Goal: Use online tool/utility: Use online tool/utility

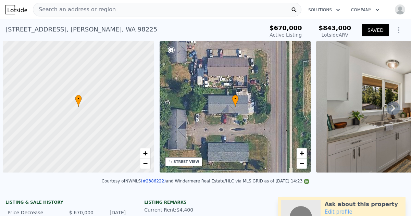
scroll to position [0, 3]
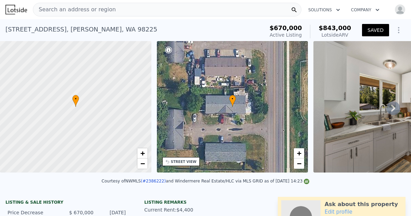
click at [40, 10] on span "Search an address or region" at bounding box center [74, 9] width 82 height 8
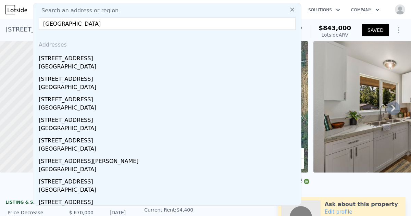
type input "[STREET_ADDRESS]"
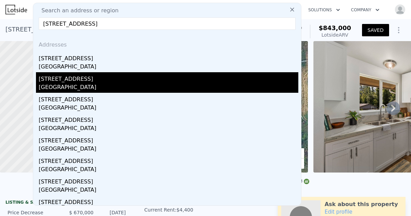
click at [75, 85] on div "[GEOGRAPHIC_DATA]" at bounding box center [168, 88] width 259 height 10
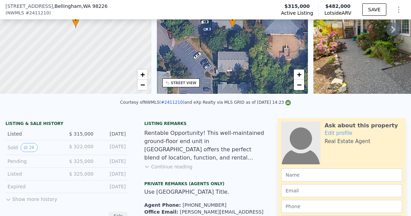
scroll to position [77, 0]
click at [156, 166] on button "Continue reading" at bounding box center [168, 166] width 48 height 7
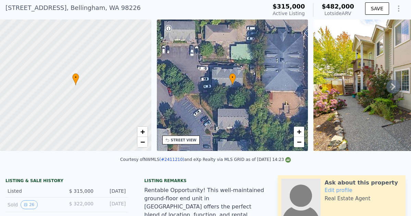
scroll to position [2, 0]
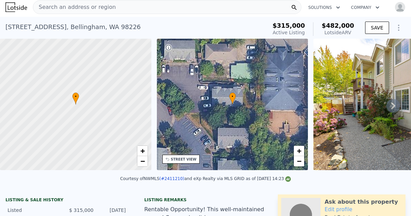
click at [394, 107] on icon at bounding box center [393, 106] width 14 height 14
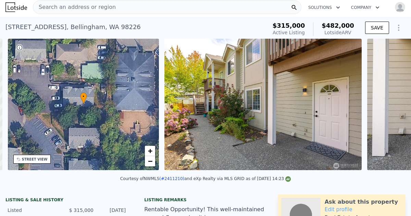
scroll to position [0, 159]
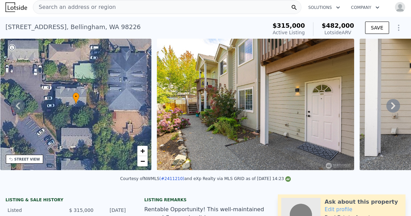
click at [394, 107] on icon at bounding box center [393, 106] width 14 height 14
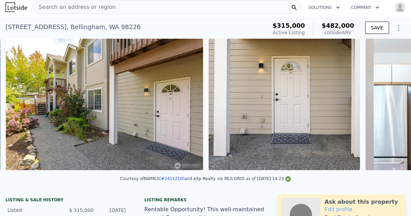
scroll to position [0, 313]
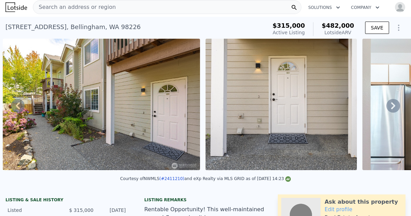
click at [394, 107] on icon at bounding box center [393, 106] width 14 height 14
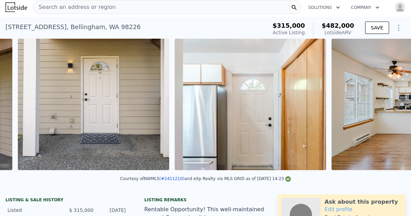
scroll to position [0, 516]
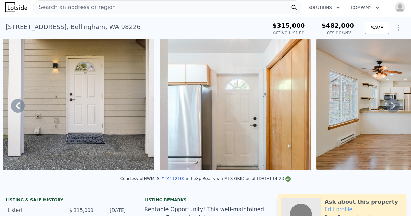
click at [394, 107] on icon at bounding box center [393, 106] width 14 height 14
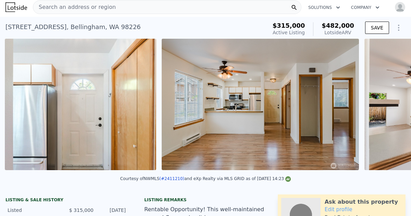
scroll to position [0, 672]
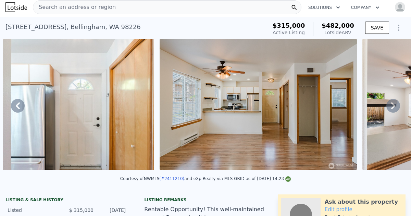
click at [394, 107] on icon at bounding box center [393, 106] width 14 height 14
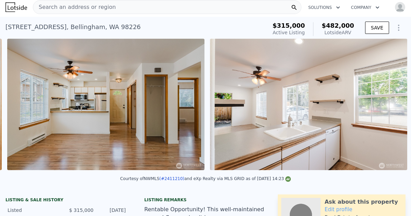
scroll to position [0, 829]
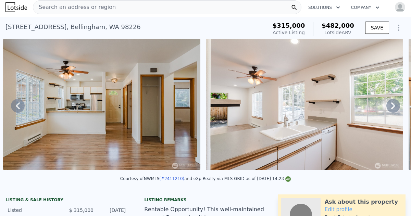
click at [394, 107] on icon at bounding box center [393, 106] width 14 height 14
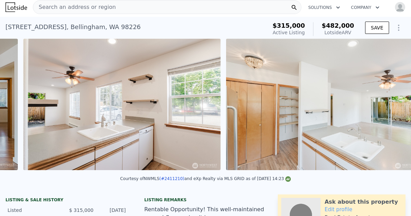
scroll to position [0, 1031]
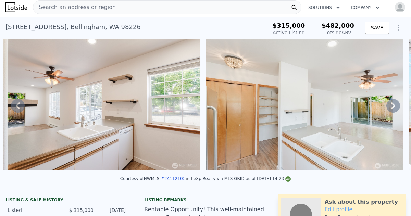
click at [392, 105] on icon at bounding box center [393, 106] width 14 height 14
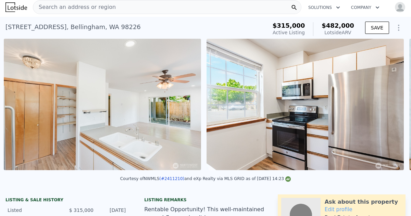
scroll to position [0, 1234]
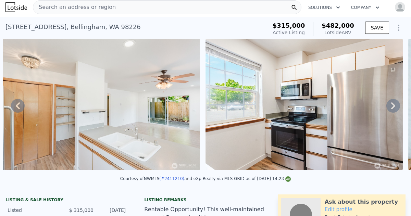
click at [392, 105] on icon at bounding box center [393, 106] width 14 height 14
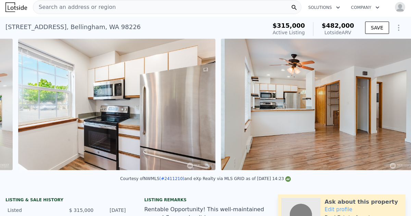
scroll to position [0, 1437]
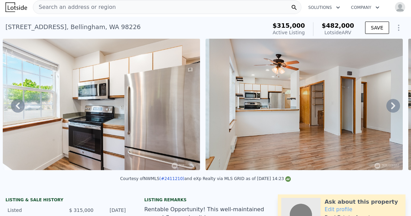
click at [392, 105] on icon at bounding box center [393, 106] width 14 height 14
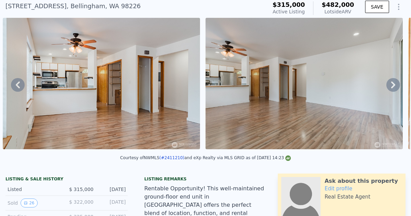
scroll to position [24, 0]
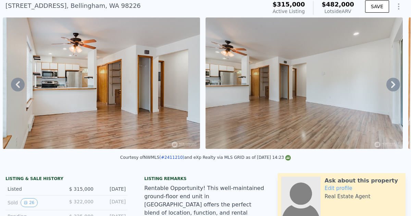
click at [392, 87] on icon at bounding box center [393, 84] width 4 height 7
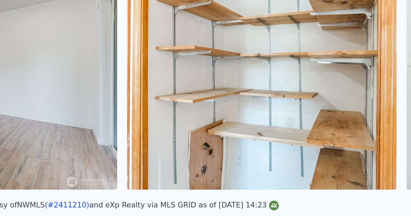
scroll to position [0, 1842]
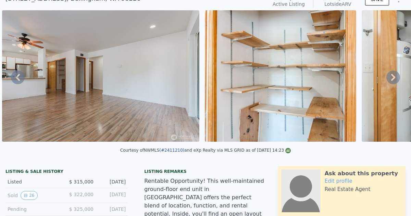
click at [393, 79] on icon at bounding box center [393, 77] width 14 height 14
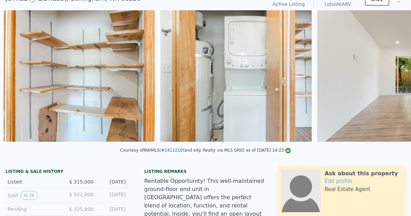
scroll to position [0, 2044]
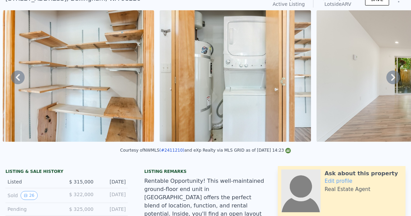
click at [393, 79] on icon at bounding box center [393, 77] width 14 height 14
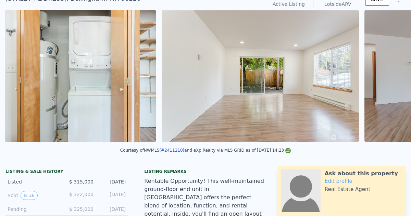
scroll to position [0, 2201]
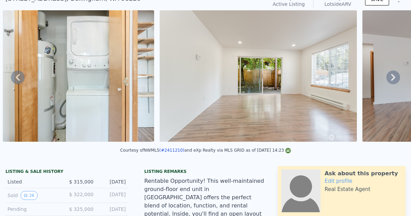
click at [393, 79] on icon at bounding box center [393, 77] width 14 height 14
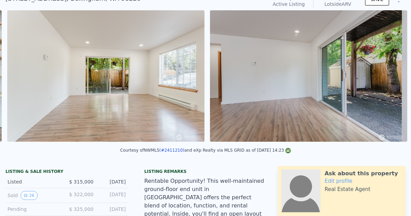
scroll to position [0, 2357]
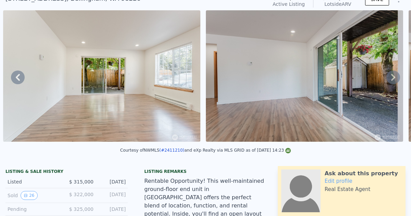
click at [394, 79] on icon at bounding box center [393, 77] width 14 height 14
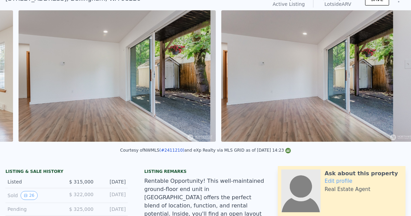
scroll to position [0, 2560]
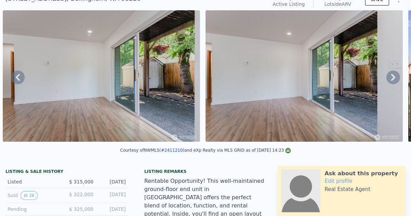
click at [16, 79] on icon at bounding box center [18, 77] width 14 height 14
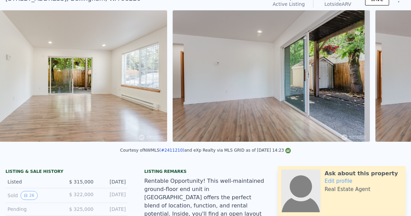
scroll to position [0, 2357]
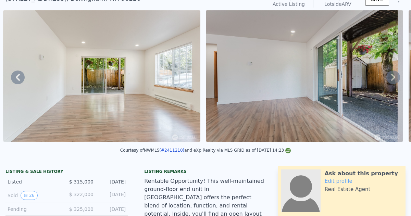
click at [390, 77] on icon at bounding box center [393, 77] width 14 height 14
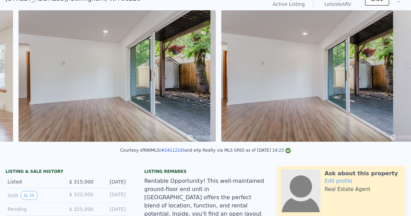
scroll to position [0, 2560]
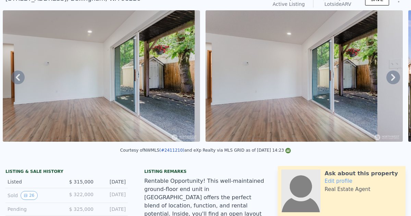
click at [392, 80] on icon at bounding box center [393, 77] width 14 height 14
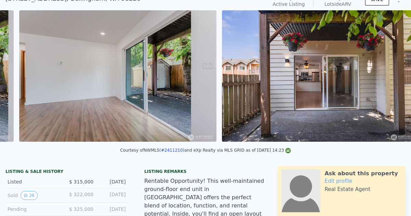
scroll to position [0, 2763]
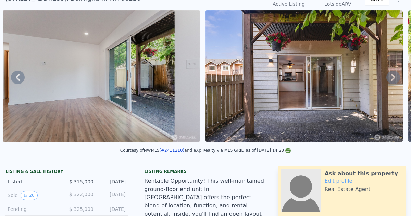
click at [392, 80] on icon at bounding box center [393, 77] width 14 height 14
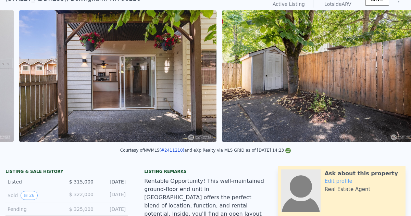
scroll to position [0, 2965]
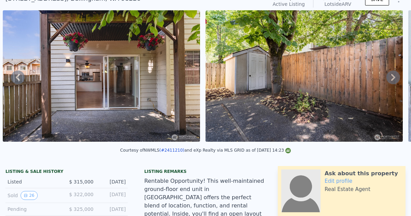
click at [394, 77] on icon at bounding box center [393, 77] width 4 height 7
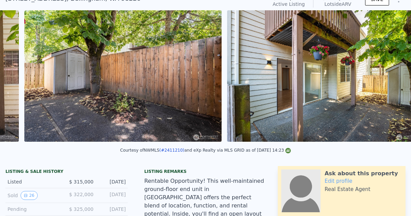
scroll to position [0, 3168]
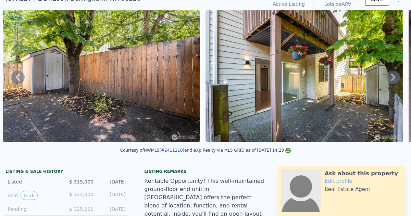
click at [394, 79] on icon at bounding box center [393, 77] width 14 height 14
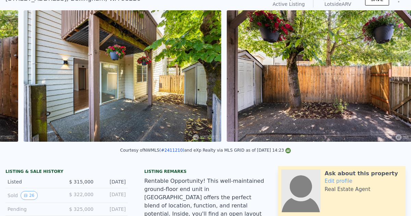
scroll to position [0, 3370]
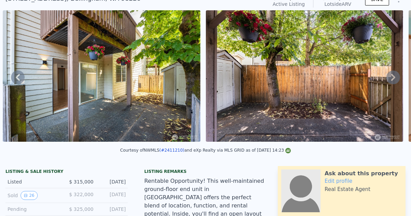
click at [389, 77] on icon at bounding box center [393, 77] width 14 height 14
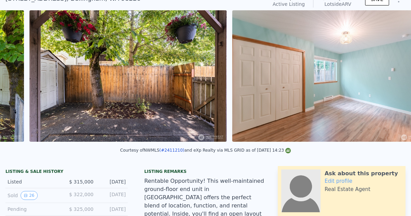
scroll to position [0, 3573]
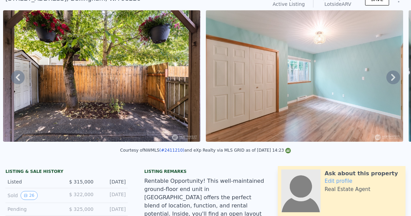
click at [389, 77] on icon at bounding box center [393, 77] width 14 height 14
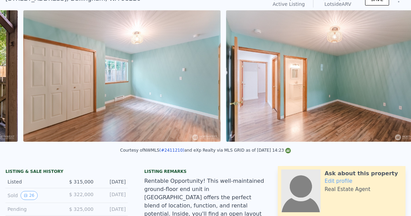
scroll to position [0, 3776]
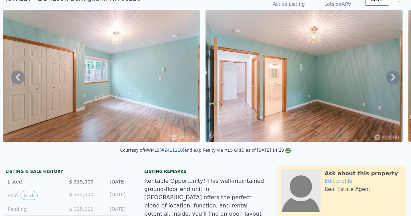
click at [18, 73] on icon at bounding box center [18, 77] width 14 height 14
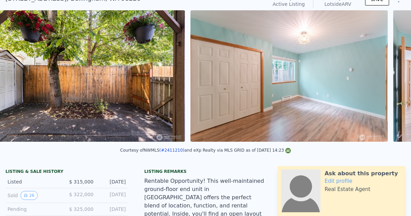
scroll to position [0, 3573]
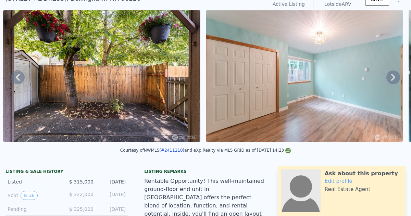
click at [391, 77] on icon at bounding box center [393, 77] width 14 height 14
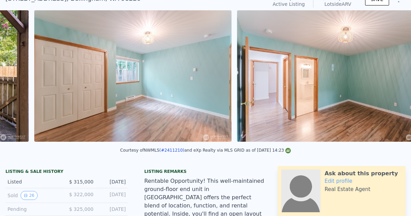
scroll to position [0, 3776]
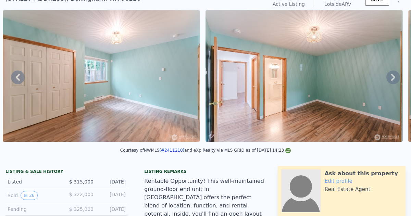
click at [391, 77] on icon at bounding box center [393, 77] width 14 height 14
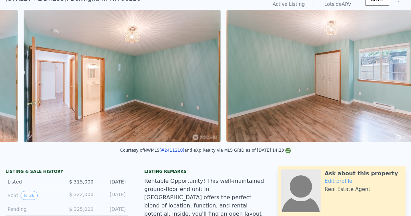
scroll to position [0, 3978]
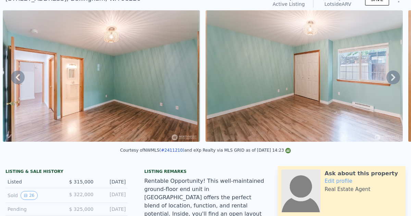
click at [391, 77] on icon at bounding box center [393, 77] width 14 height 14
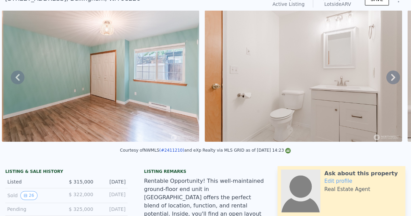
scroll to position [0, 4183]
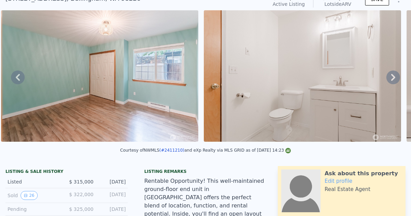
click at [393, 78] on icon at bounding box center [393, 77] width 4 height 7
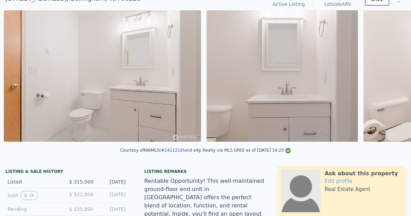
scroll to position [0, 4383]
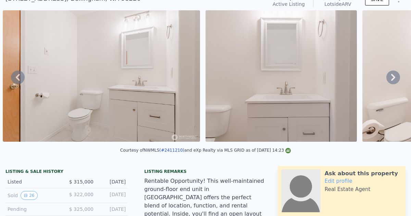
click at [393, 78] on icon at bounding box center [393, 77] width 4 height 7
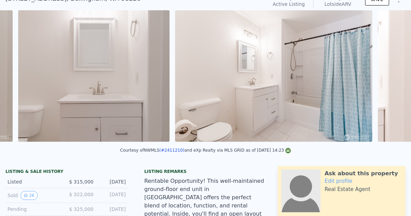
scroll to position [0, 4586]
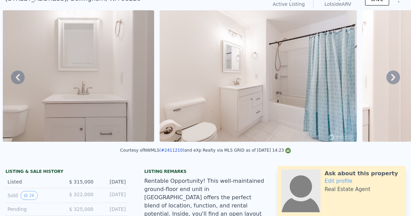
click at [392, 78] on icon at bounding box center [393, 77] width 14 height 14
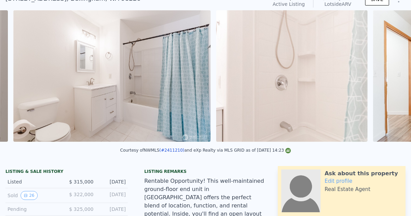
scroll to position [0, 4743]
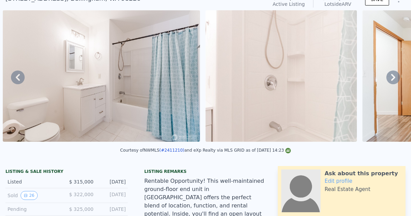
click at [392, 78] on icon at bounding box center [393, 77] width 14 height 14
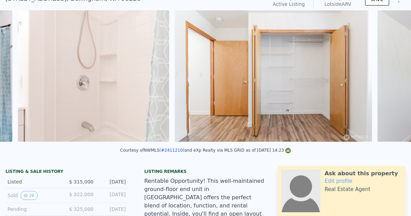
scroll to position [0, 4945]
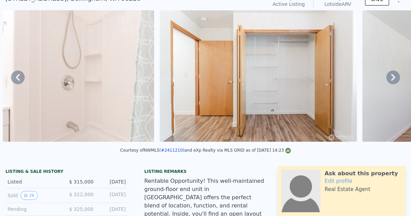
click at [393, 77] on icon at bounding box center [393, 77] width 4 height 7
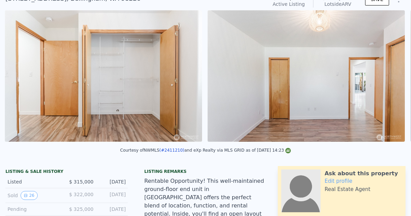
scroll to position [0, 5102]
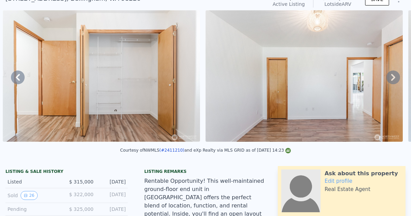
click at [392, 77] on icon at bounding box center [393, 77] width 14 height 14
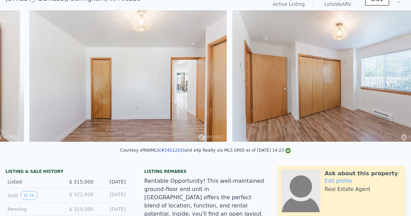
scroll to position [0, 5304]
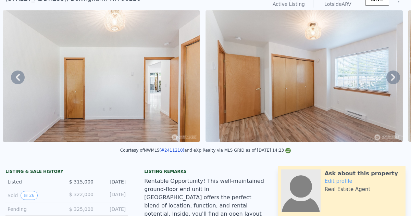
click at [392, 77] on icon at bounding box center [393, 77] width 14 height 14
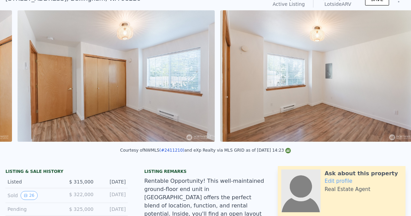
scroll to position [0, 5507]
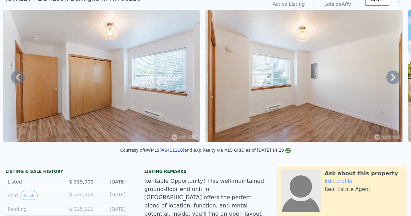
click at [390, 79] on icon at bounding box center [393, 77] width 14 height 14
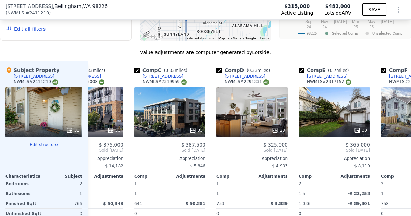
scroll to position [0, 126]
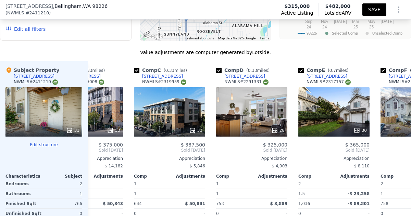
click at [371, 10] on button "SAVE" at bounding box center [374, 9] width 24 height 12
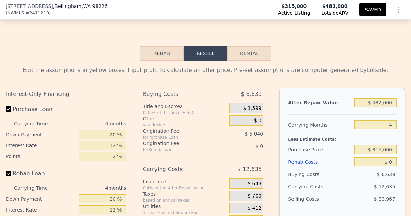
scroll to position [1168, 0]
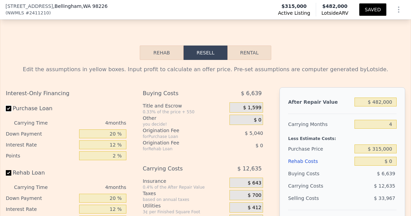
click at [7, 106] on input "Purchase Loan" at bounding box center [8, 108] width 5 height 5
checkbox input "false"
type input "$ 128,879"
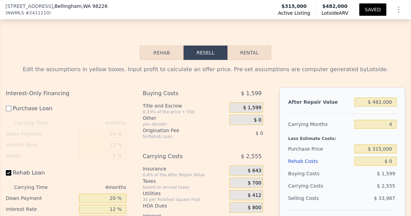
click at [9, 170] on input "Rehab Loan" at bounding box center [8, 172] width 5 height 5
checkbox input "false"
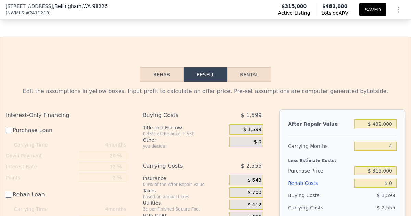
scroll to position [1148, 0]
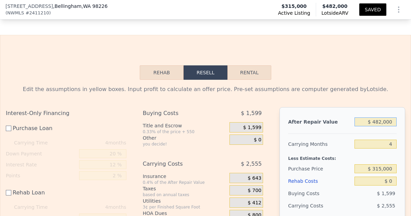
click at [393, 117] on input "$ 482,000" at bounding box center [375, 121] width 42 height 9
type input "$ 48"
type input "-$ 319,016"
type input "$ 4"
type input "-$ 319,057"
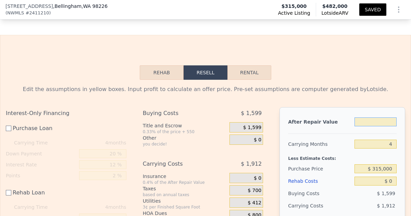
type input "$ 3"
type input "-$ 319,058"
type input "$ 36"
type input "-$ 319,028"
type input "$ 360"
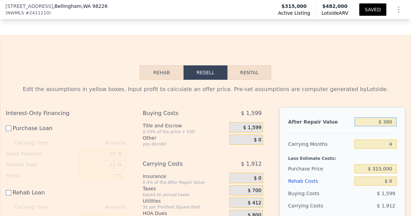
type input "-$ 318,726"
type input "$ 36,000"
type input "-$ 285,605"
type input "$ 360,000"
type input "$ 15,500"
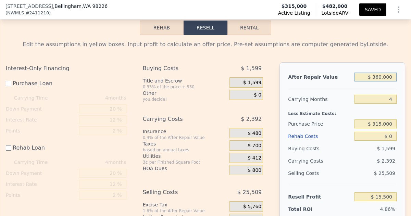
scroll to position [1193, 0]
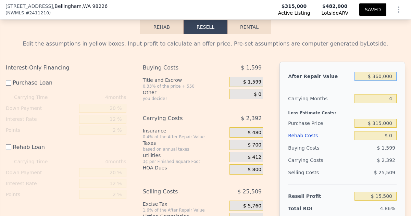
type input "$ 360,000"
click at [344, 142] on div "Buying Costs" at bounding box center [319, 148] width 63 height 12
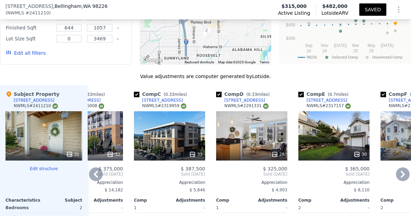
scroll to position [821, 0]
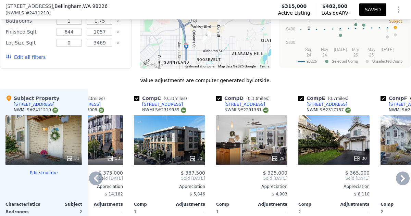
click at [400, 171] on icon at bounding box center [403, 178] width 14 height 14
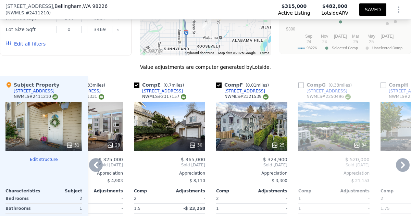
scroll to position [834, 0]
click at [401, 161] on icon at bounding box center [402, 164] width 4 height 7
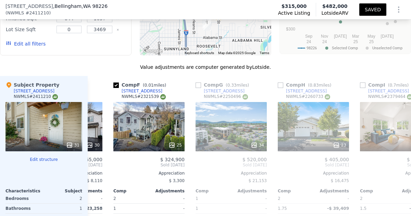
scroll to position [0, 455]
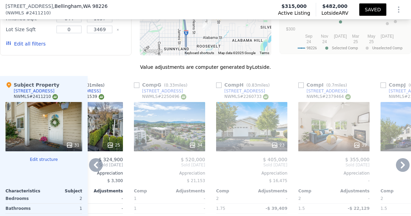
click at [95, 161] on icon at bounding box center [96, 164] width 4 height 7
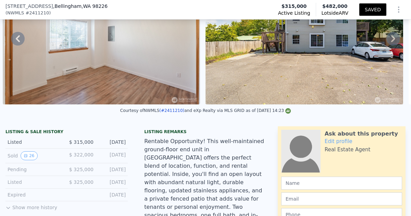
scroll to position [61, 0]
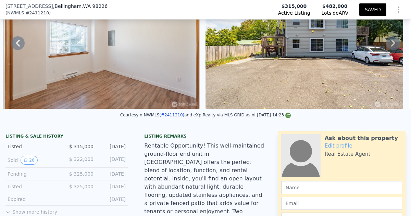
checkbox input "true"
type input "$ 482,000"
type input "$ 113,759"
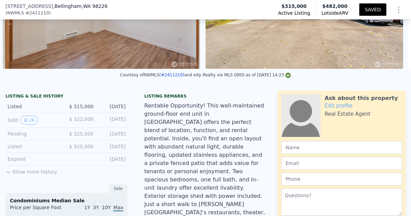
scroll to position [105, 0]
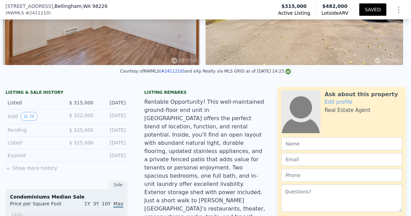
click at [36, 169] on button "Show more history" at bounding box center [31, 167] width 52 height 10
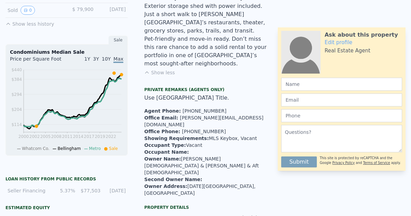
scroll to position [2, 0]
